Goal: Check status: Check status

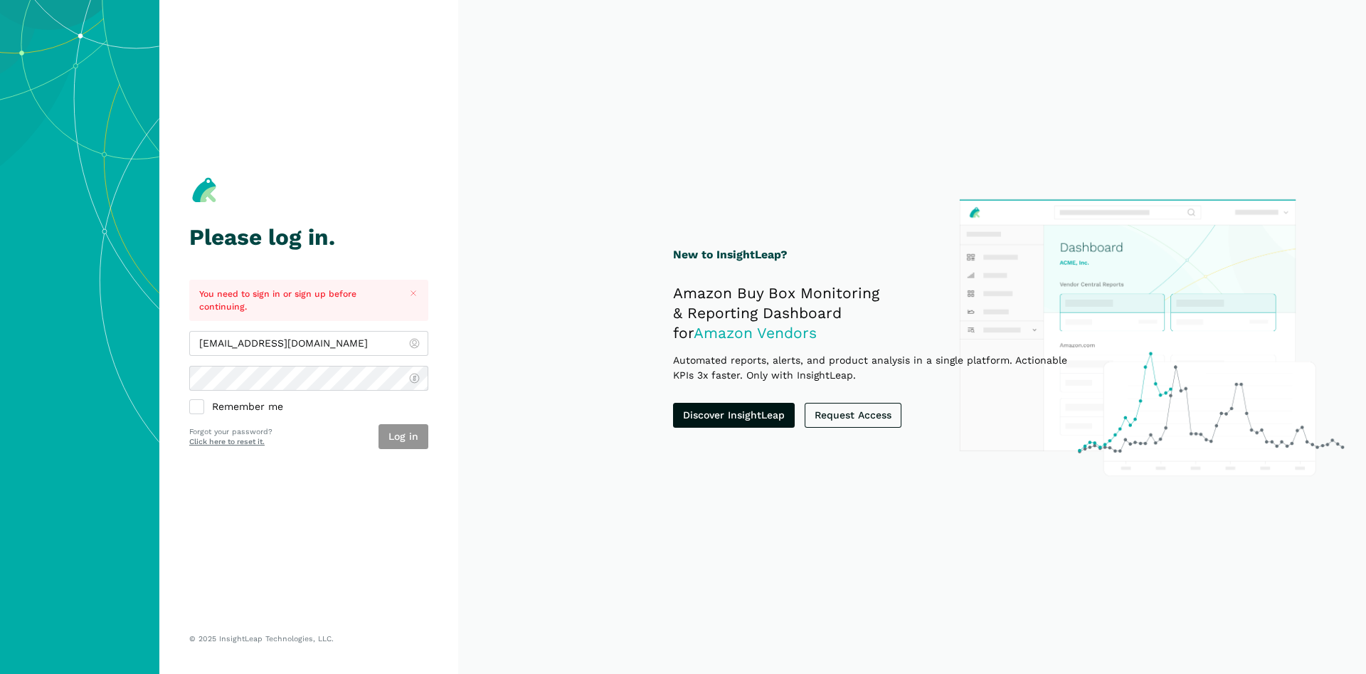
type input "[EMAIL_ADDRESS][DOMAIN_NAME]"
click at [390, 428] on button "Log in" at bounding box center [404, 436] width 50 height 25
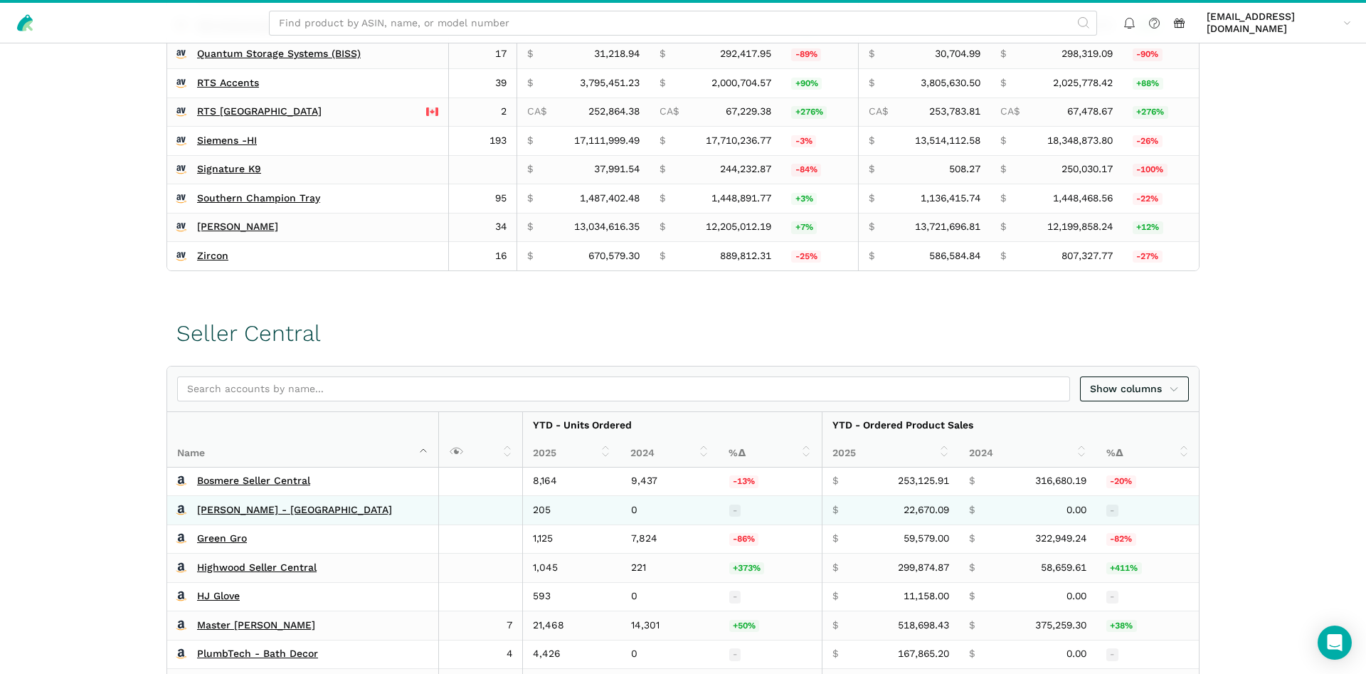
scroll to position [145, 0]
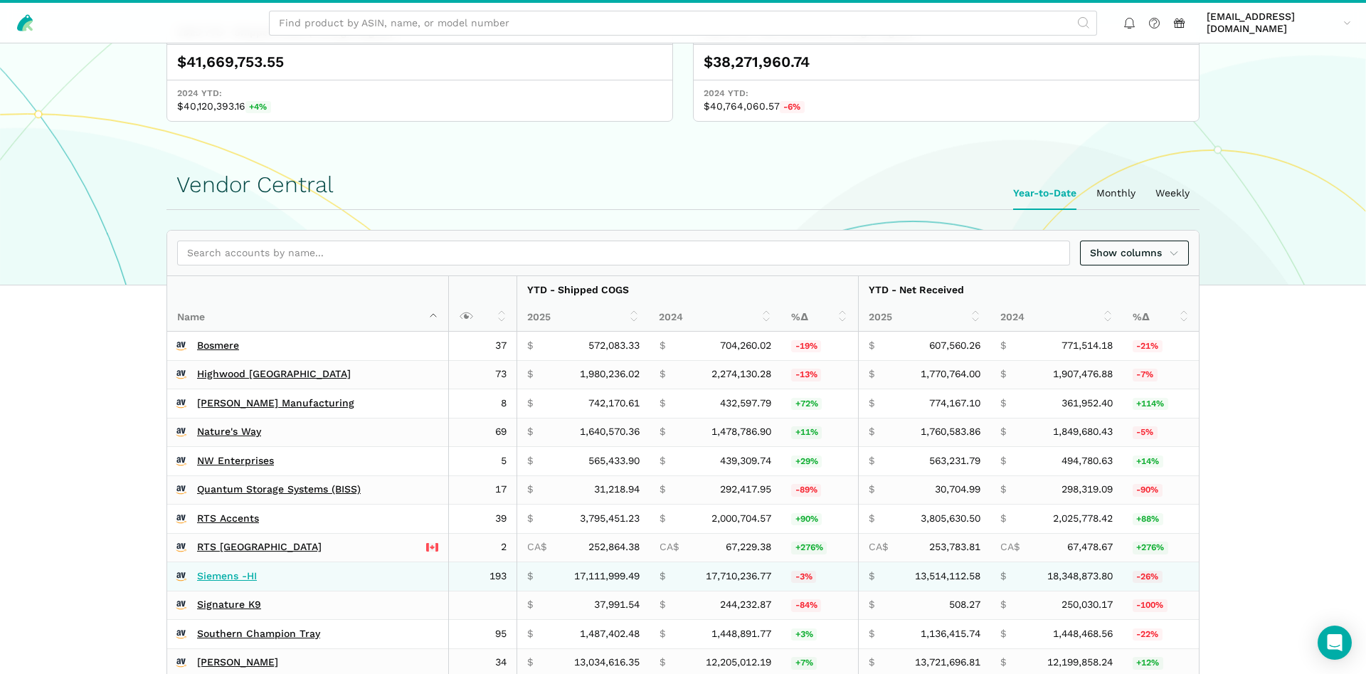
click at [241, 569] on td "Siemens -HI" at bounding box center [308, 576] width 282 height 29
click at [240, 576] on link "Siemens -HI" at bounding box center [227, 576] width 60 height 13
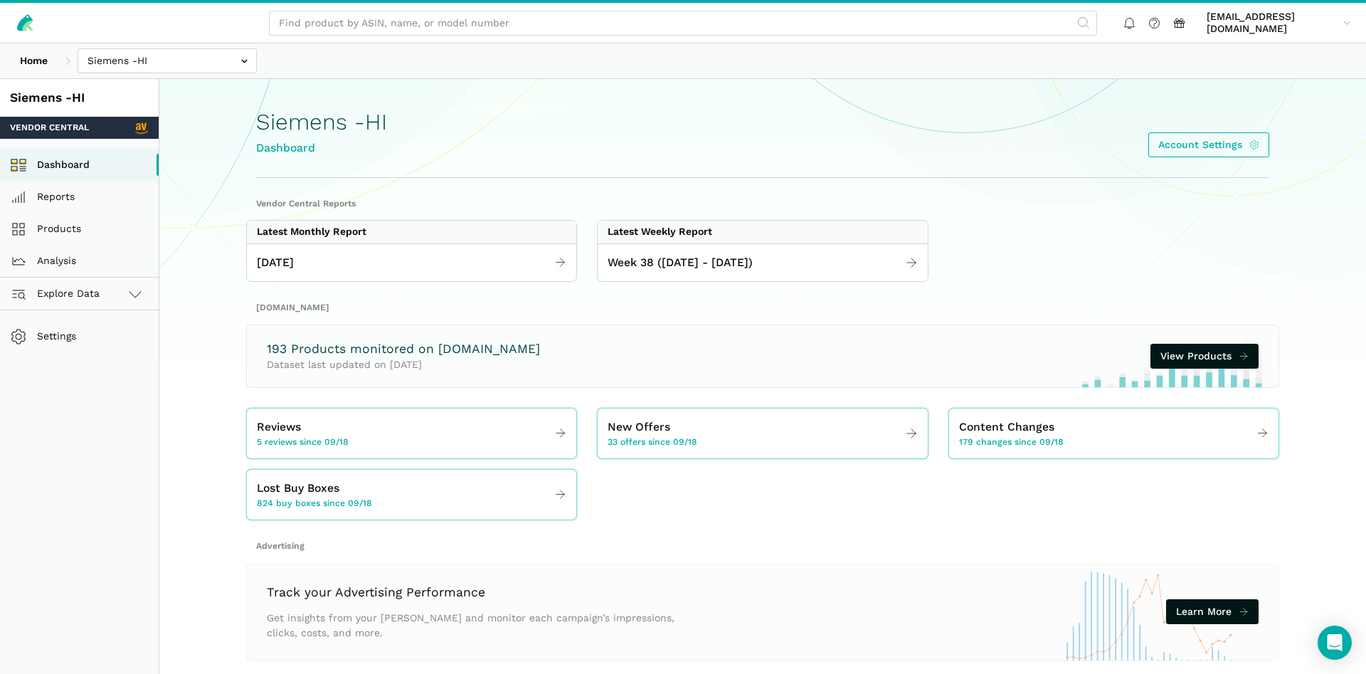
click at [653, 239] on div "Latest Weekly Report" at bounding box center [762, 232] width 329 height 23
click at [658, 258] on span "Week 38 ([DATE] - [DATE])" at bounding box center [680, 263] width 145 height 18
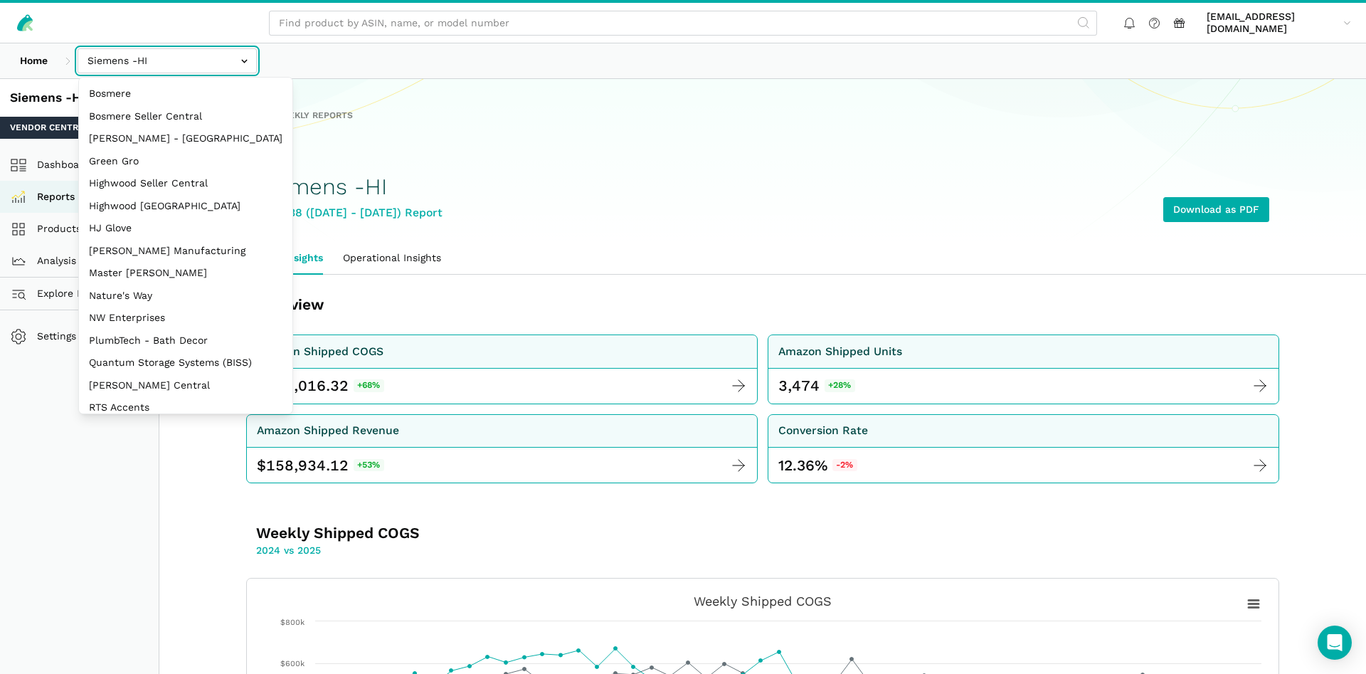
click at [200, 62] on input "text" at bounding box center [167, 60] width 179 height 25
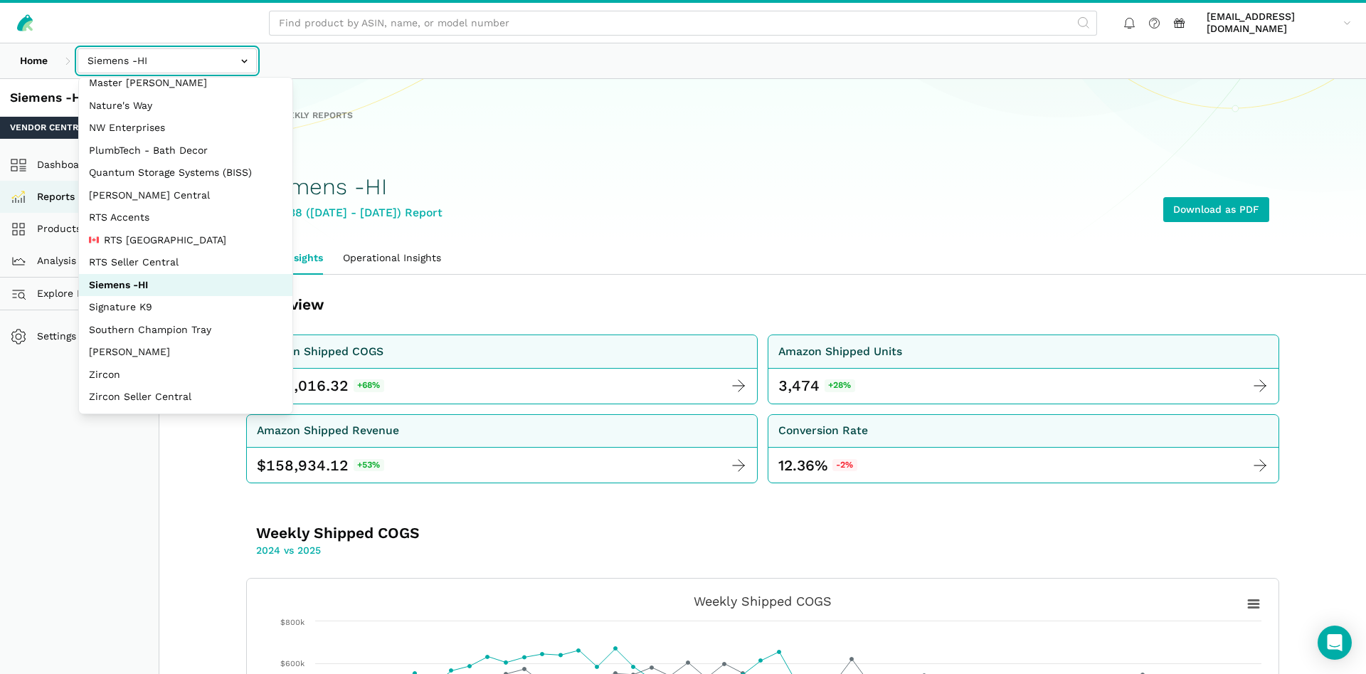
scroll to position [190, 0]
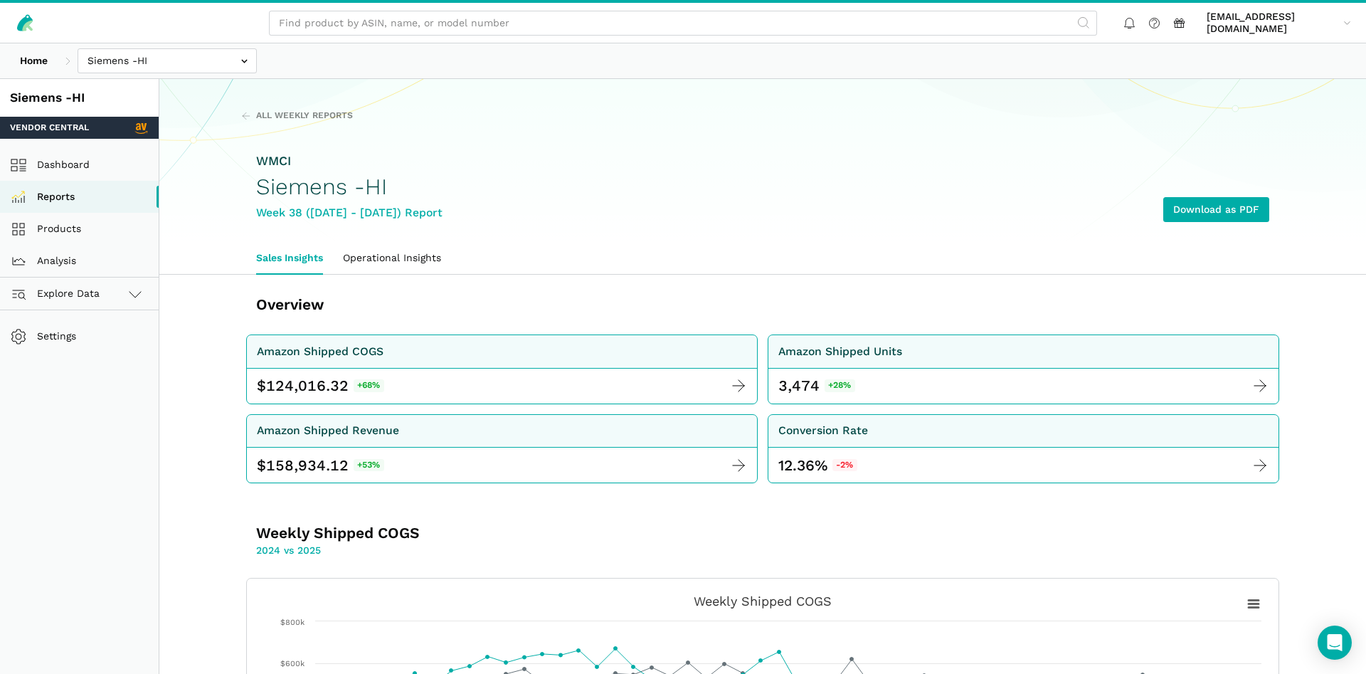
click at [764, 179] on div "WMCI Siemens -HI Week 38 (09.14 - 09.20.25) Report Download as PDF" at bounding box center [762, 187] width 1013 height 110
click at [168, 70] on input "text" at bounding box center [167, 60] width 179 height 25
click at [660, 162] on div "WMCI Siemens -HI Week 38 (09.14 - 09.20.25) Report Download as PDF" at bounding box center [762, 187] width 1013 height 110
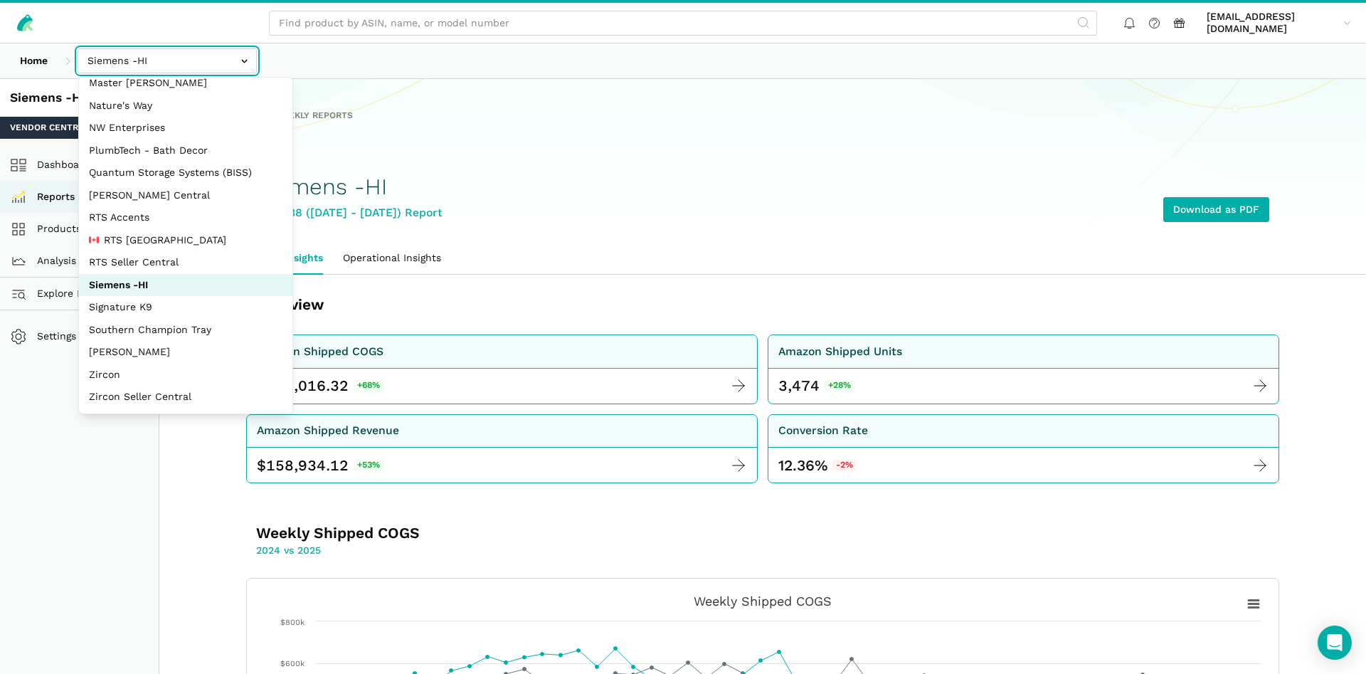
click at [123, 60] on input "text" at bounding box center [167, 60] width 179 height 25
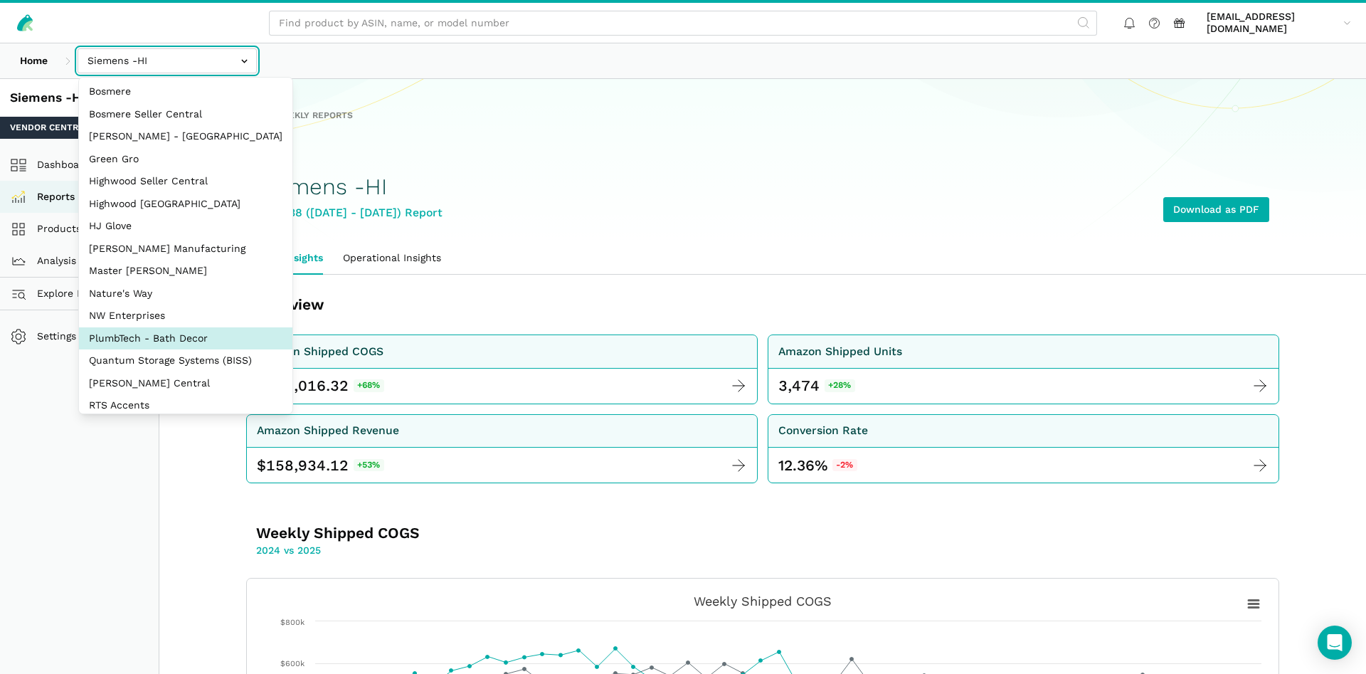
scroll to position [0, 0]
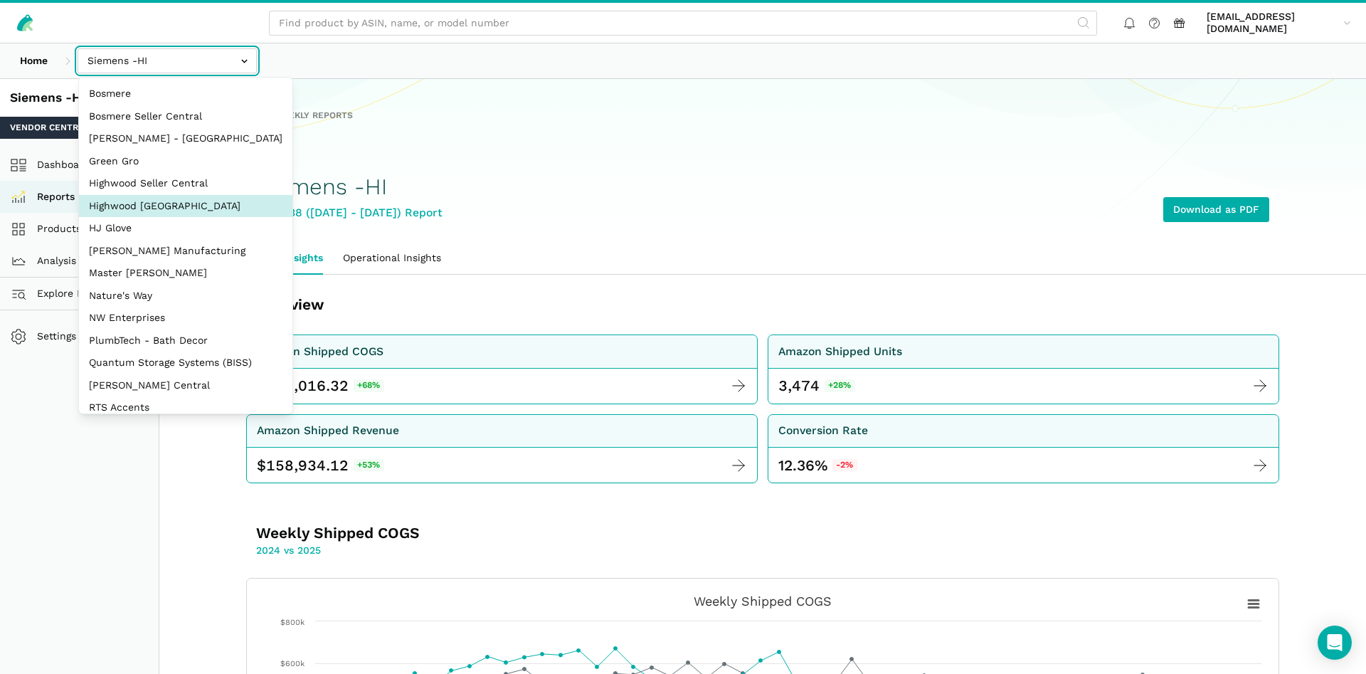
select select "CHUG62dKHNPRLvcuXw3wAxs5"
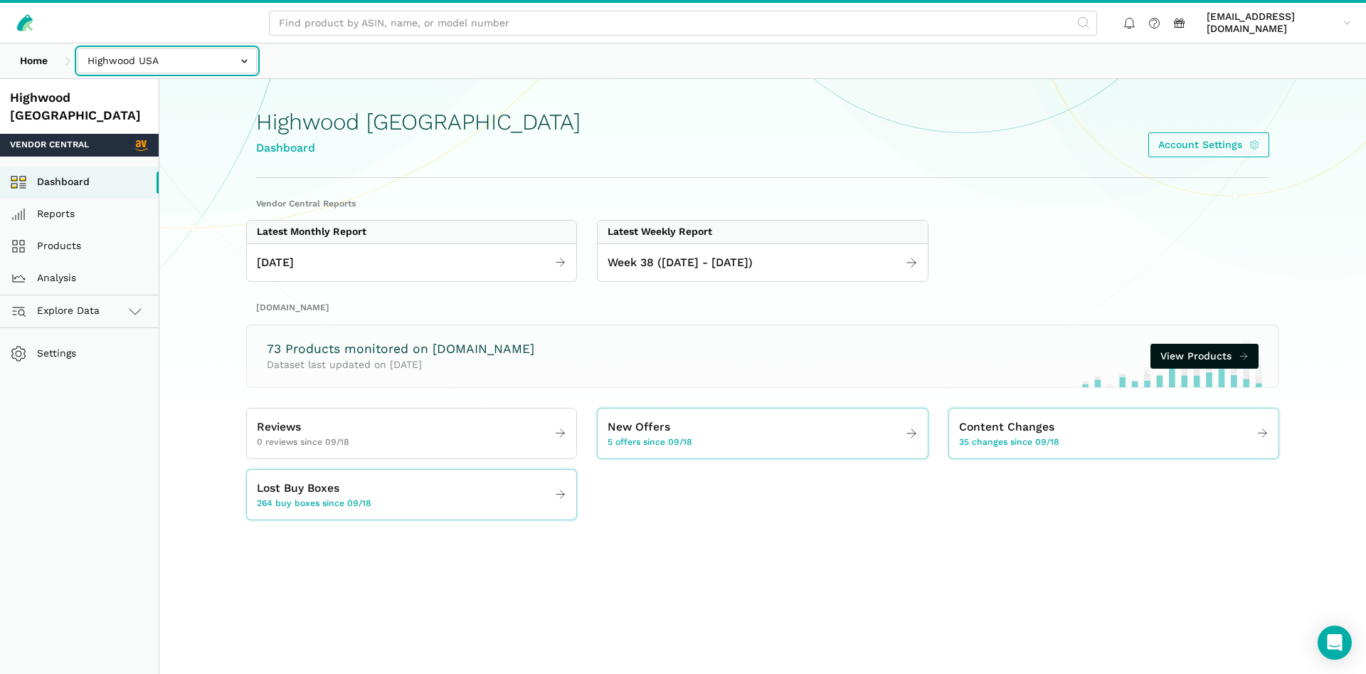
click at [169, 73] on input "text" at bounding box center [167, 60] width 179 height 25
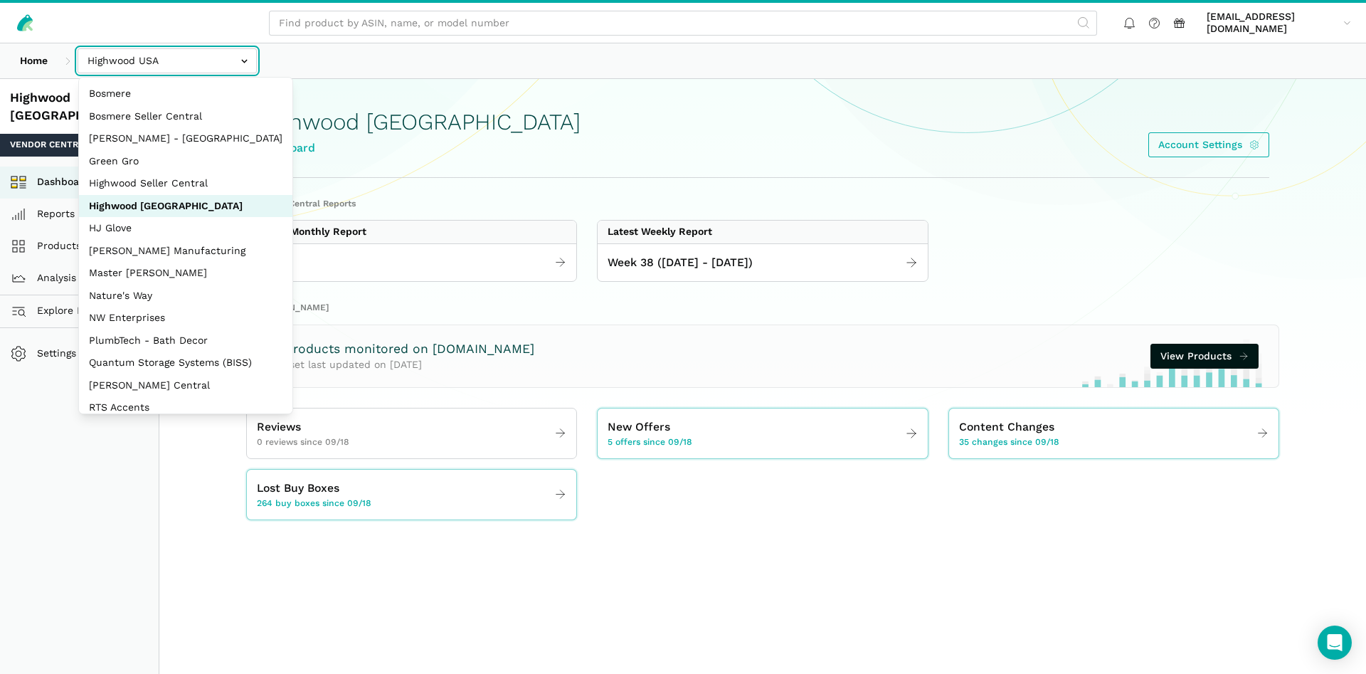
scroll to position [190, 0]
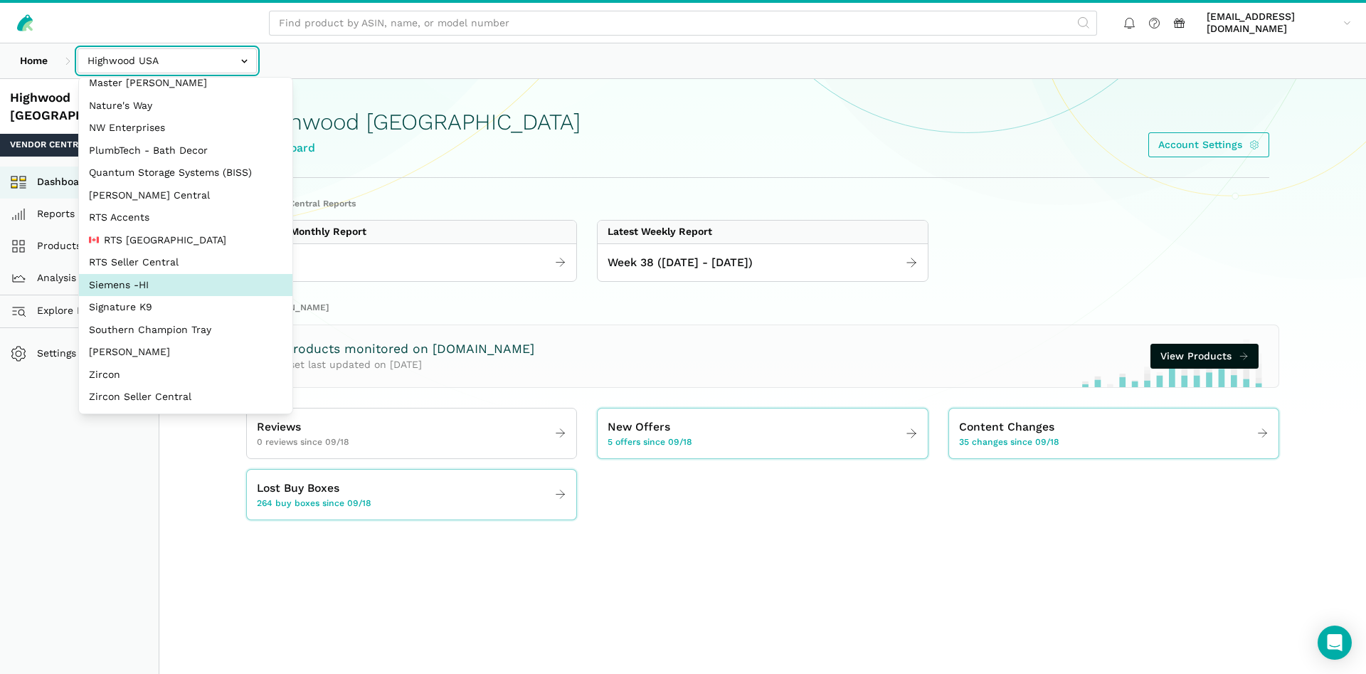
select select "aDDa4D2bScHmucdhFWw6Jf5i"
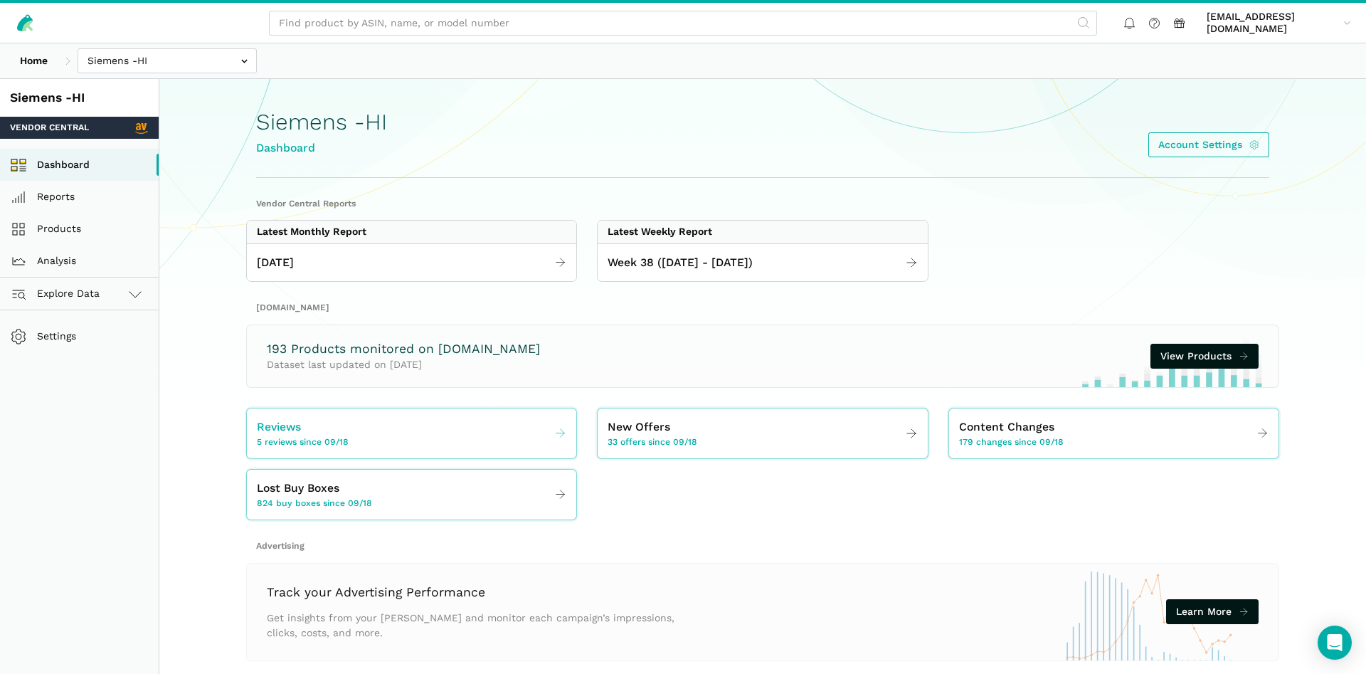
click at [402, 440] on link "Reviews 5 reviews since 09/18" at bounding box center [411, 433] width 329 height 40
